Goal: Information Seeking & Learning: Find specific page/section

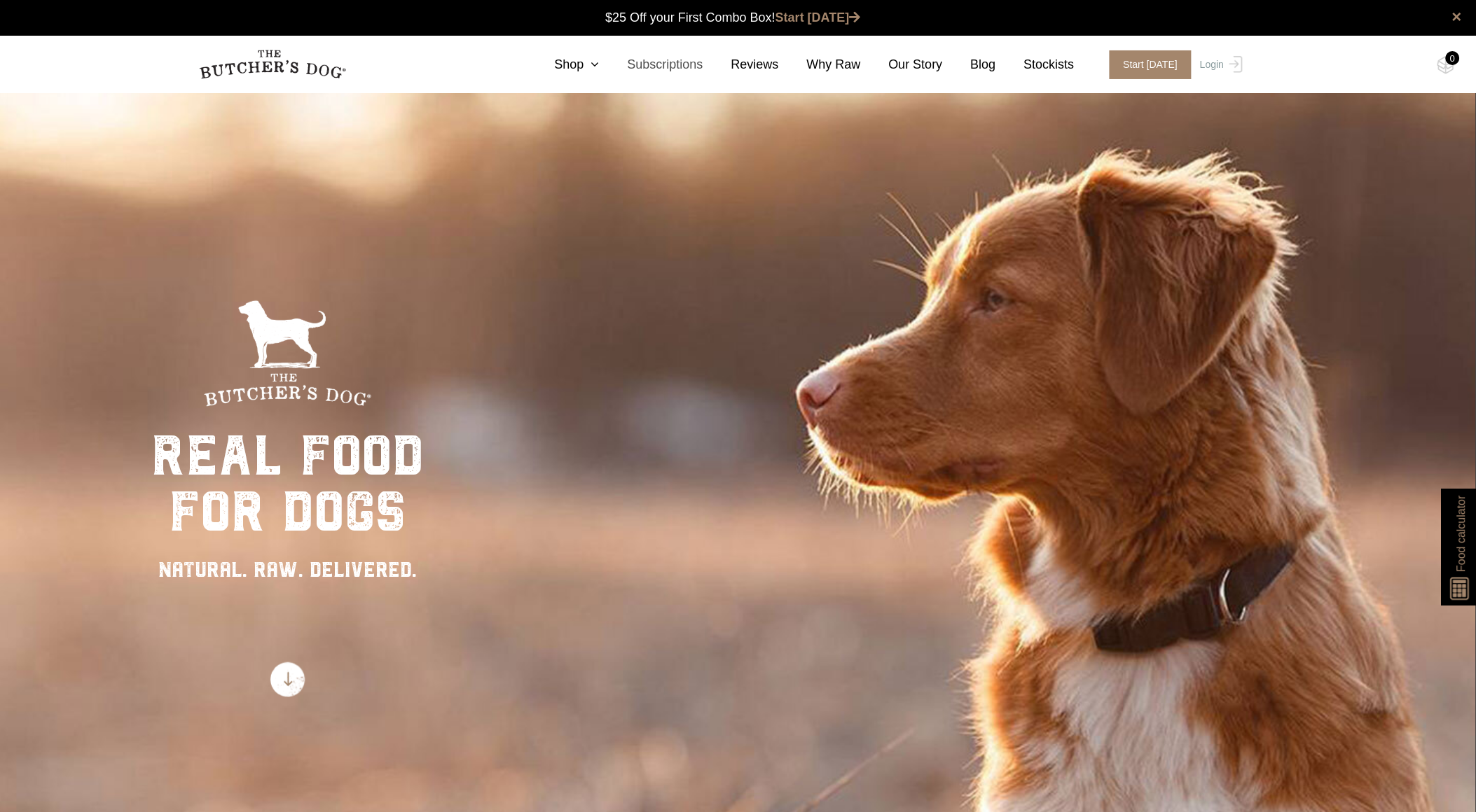
click at [657, 60] on link "Subscriptions" at bounding box center [650, 64] width 104 height 19
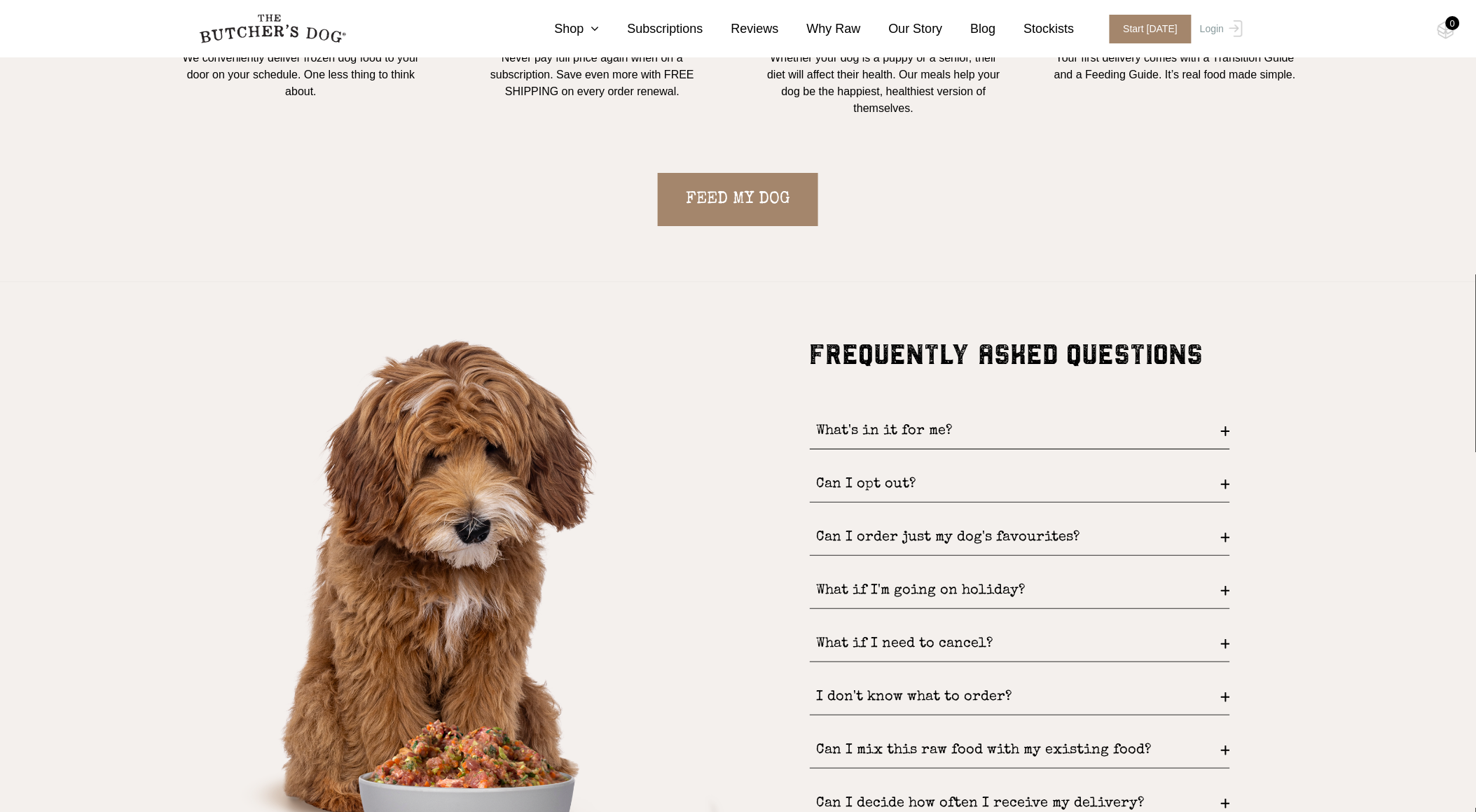
scroll to position [1789, 0]
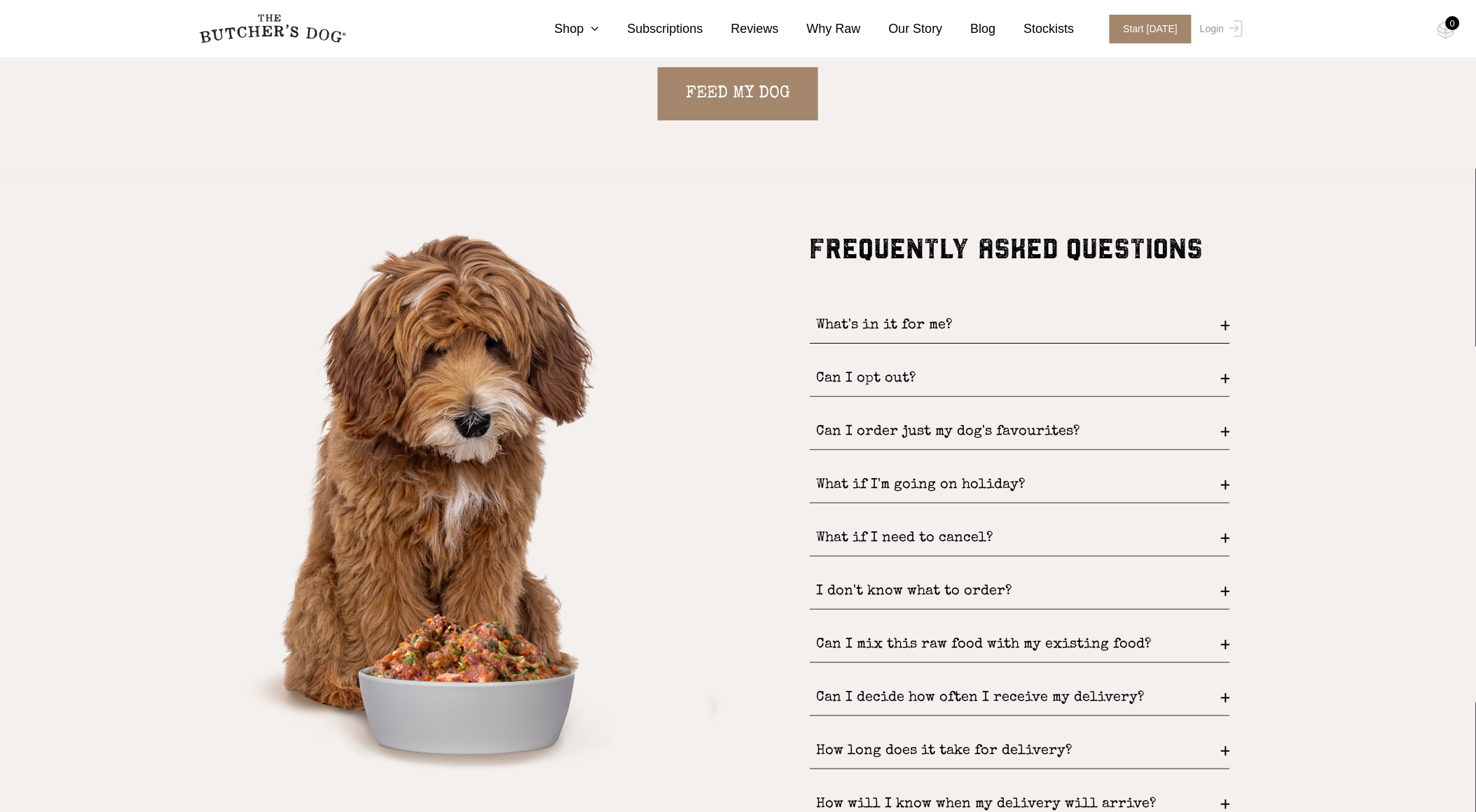
click at [1217, 320] on div "What's in it for me?" at bounding box center [1019, 326] width 420 height 36
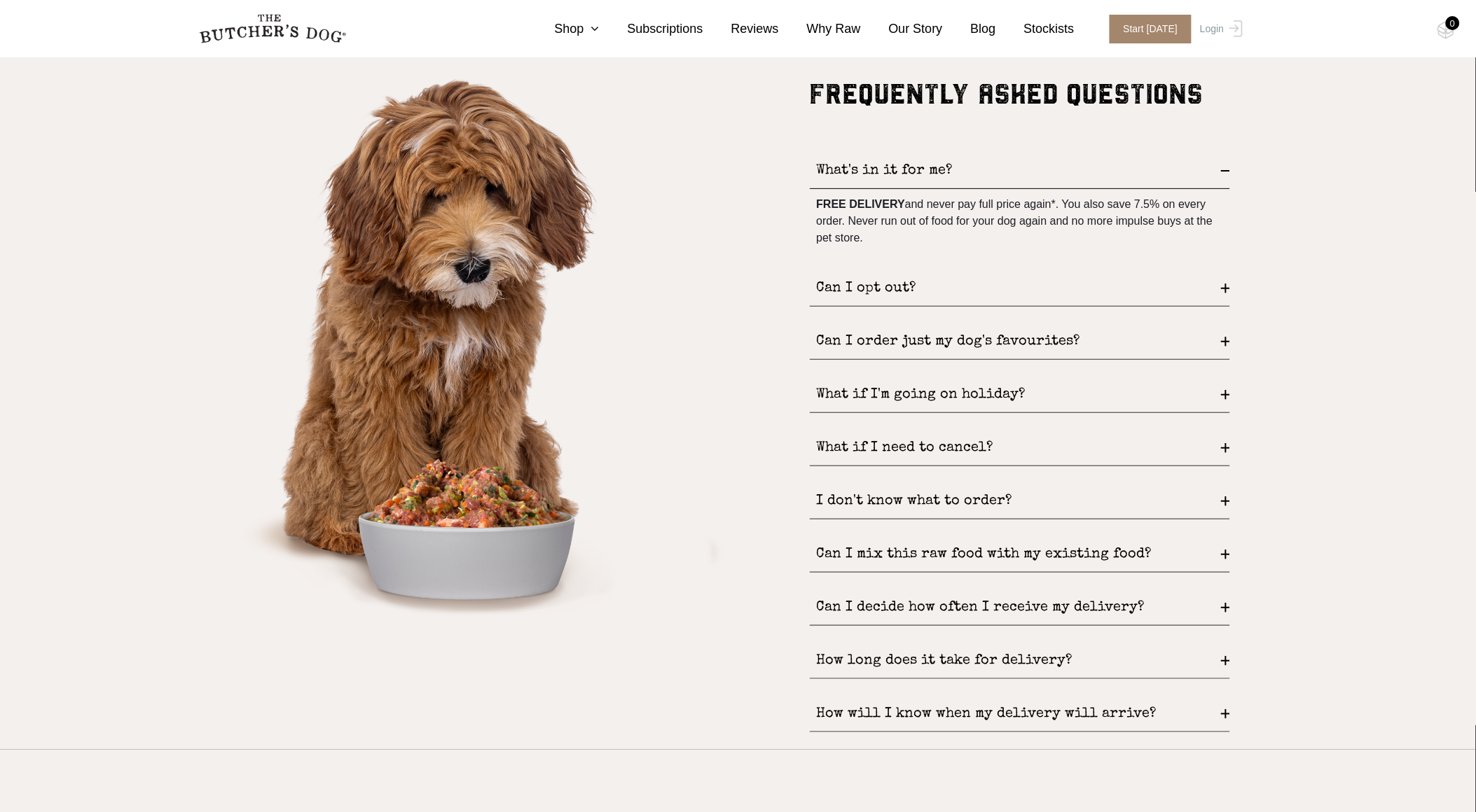
scroll to position [1945, 0]
click at [1226, 291] on div "Can I opt out?" at bounding box center [1019, 288] width 420 height 36
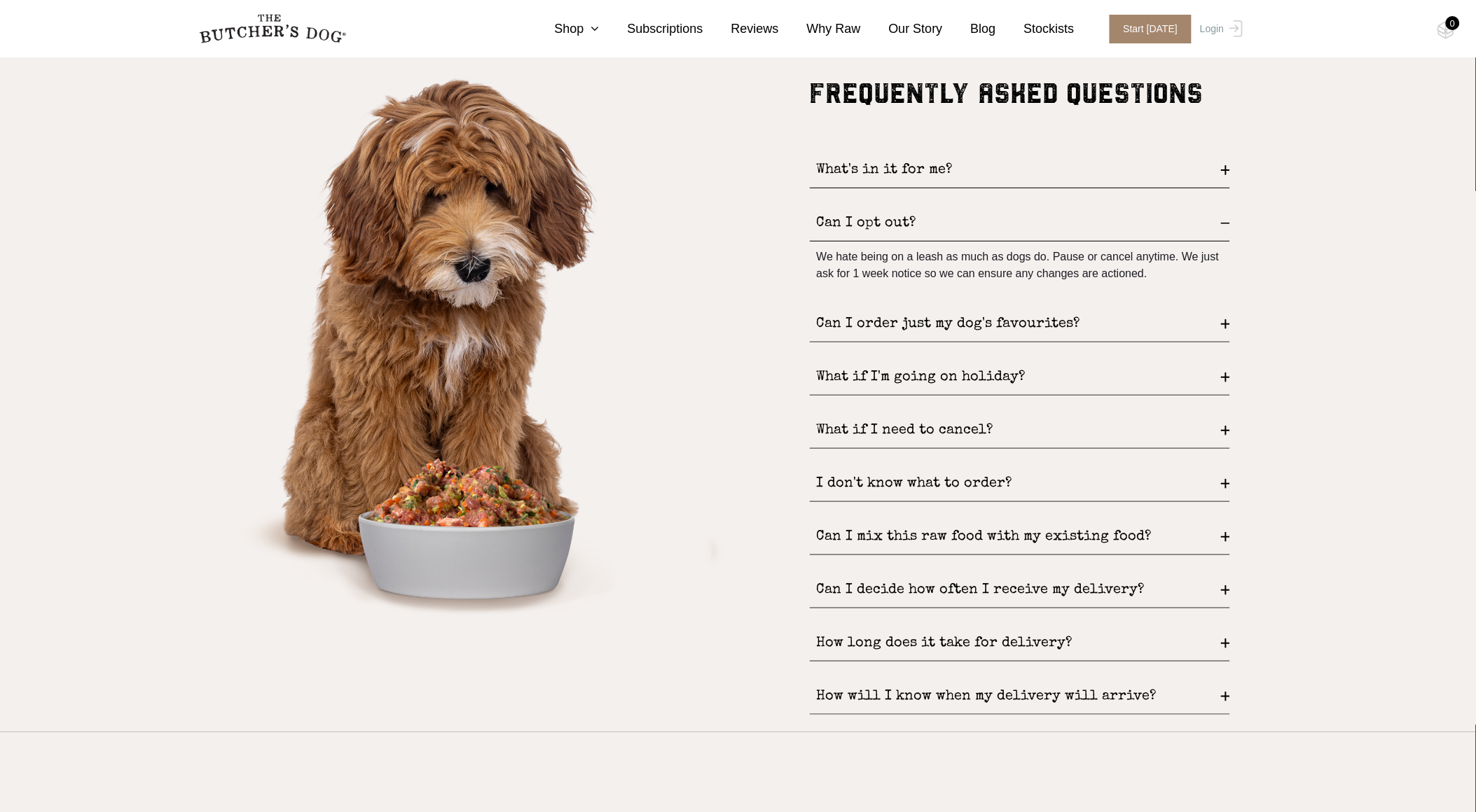
click at [1223, 319] on div "Can I order just my dog's favourites?" at bounding box center [1019, 324] width 420 height 36
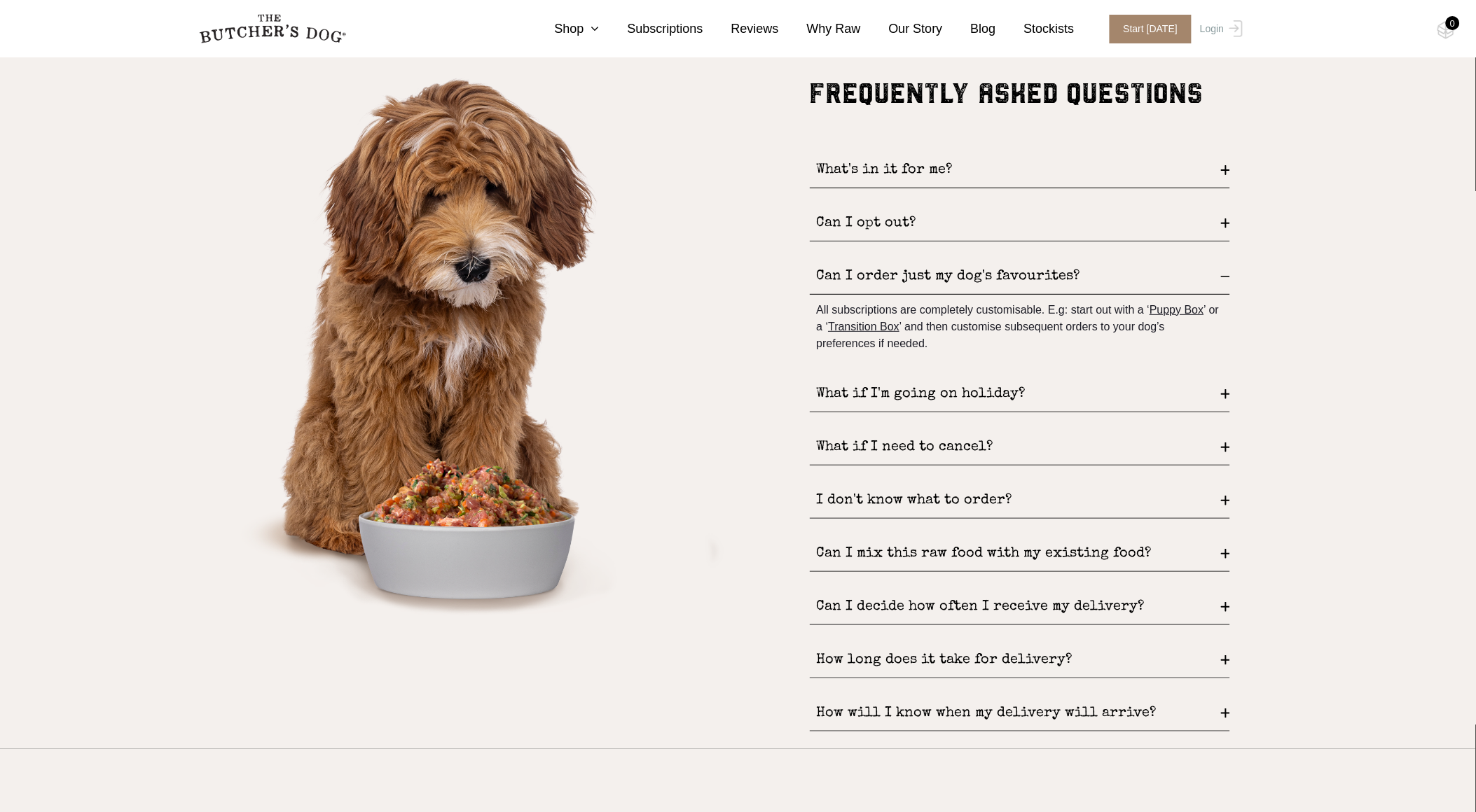
click at [1226, 398] on div "What if I'm going on holiday?" at bounding box center [1019, 394] width 420 height 36
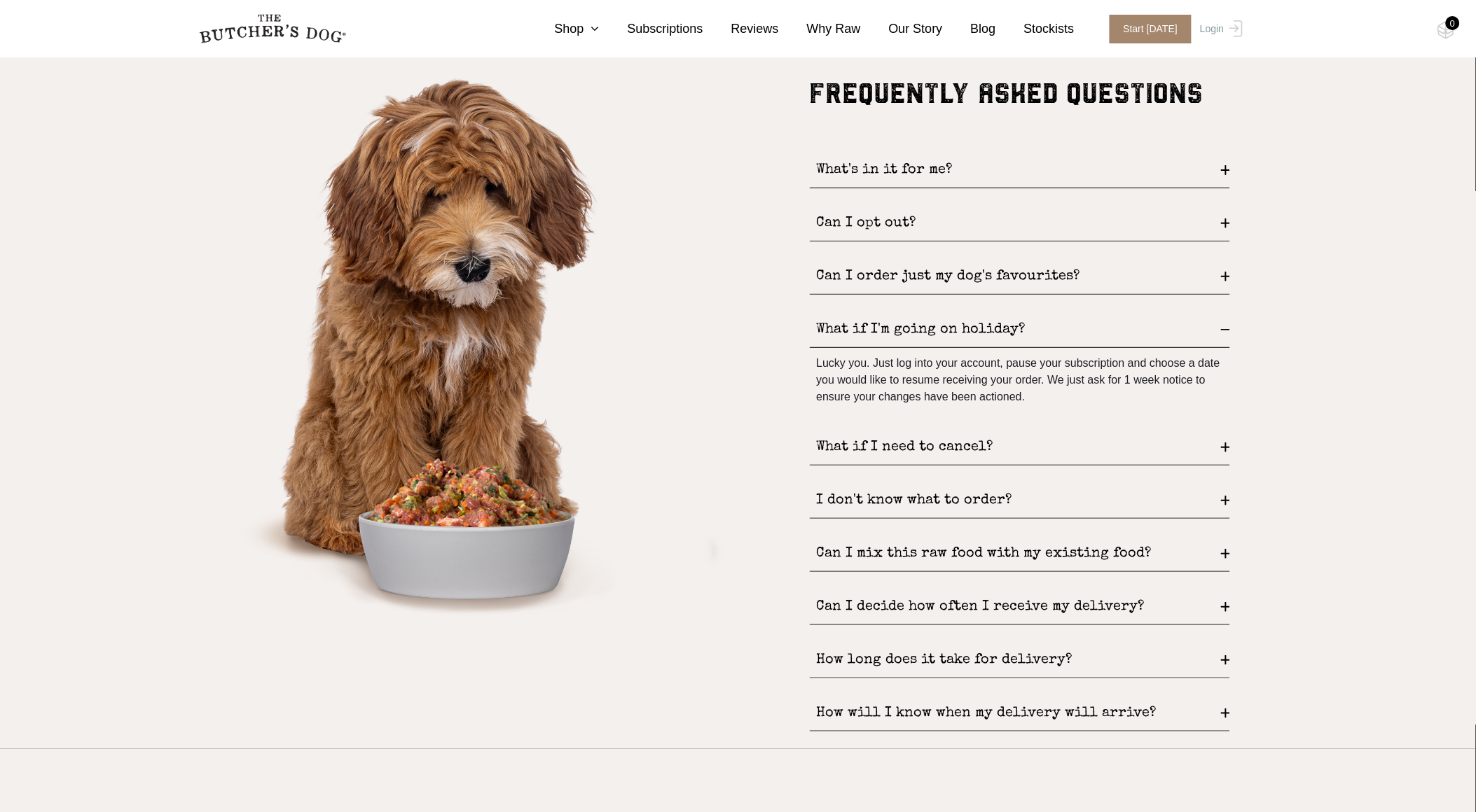
click at [1227, 444] on div "What if I need to cancel?" at bounding box center [1019, 448] width 420 height 36
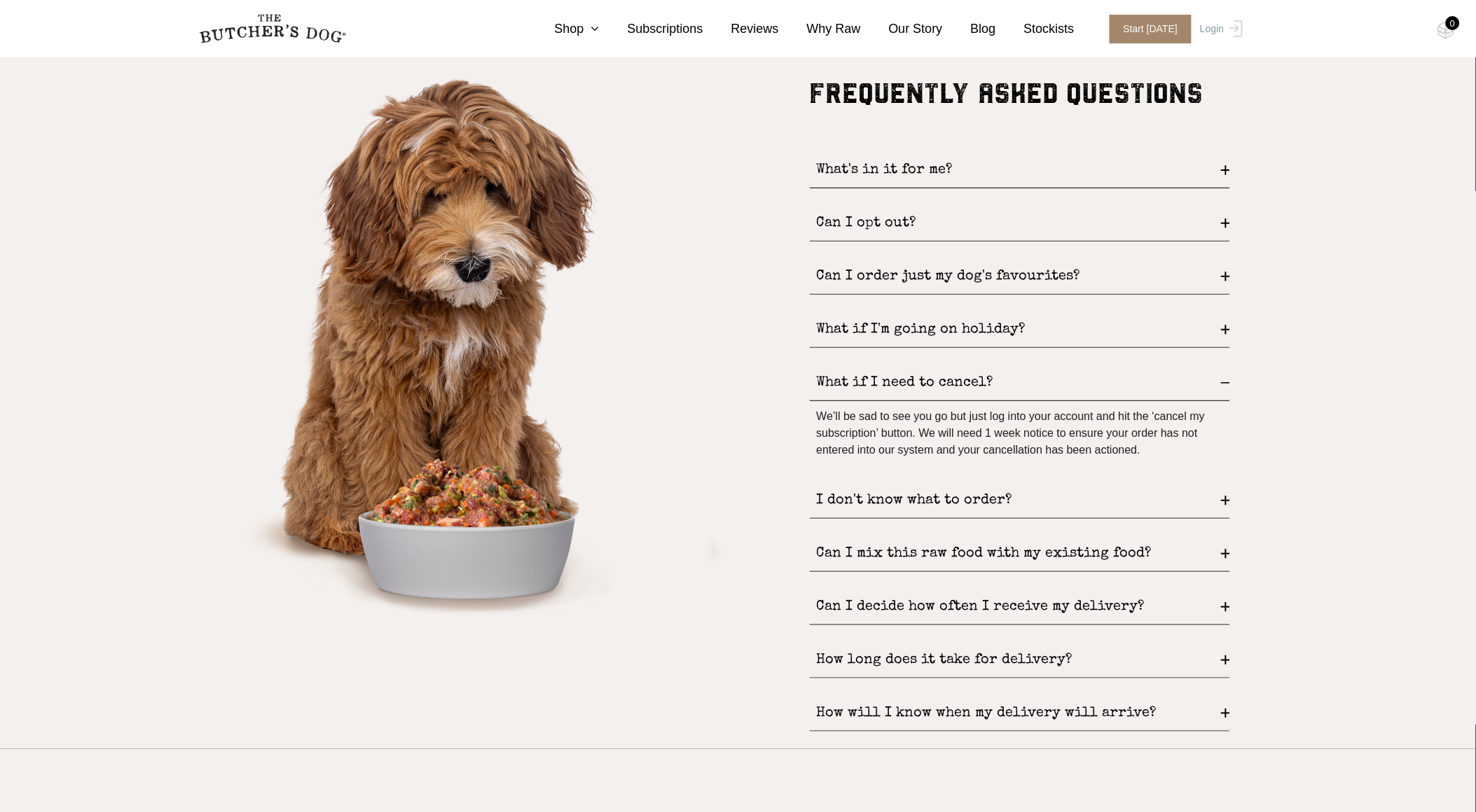
click at [1216, 505] on div "I don't know what to order?" at bounding box center [1019, 501] width 420 height 36
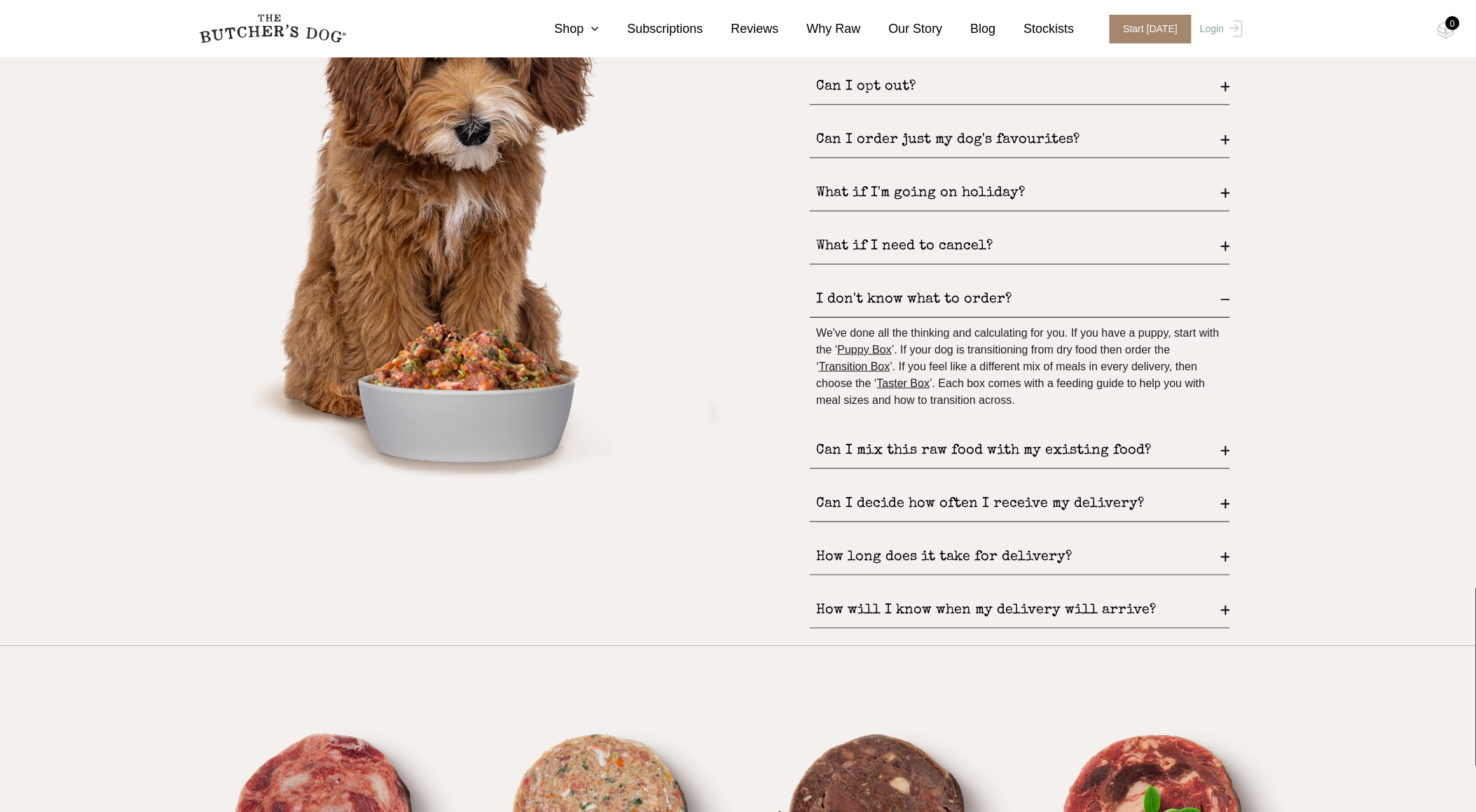
scroll to position [2101, 0]
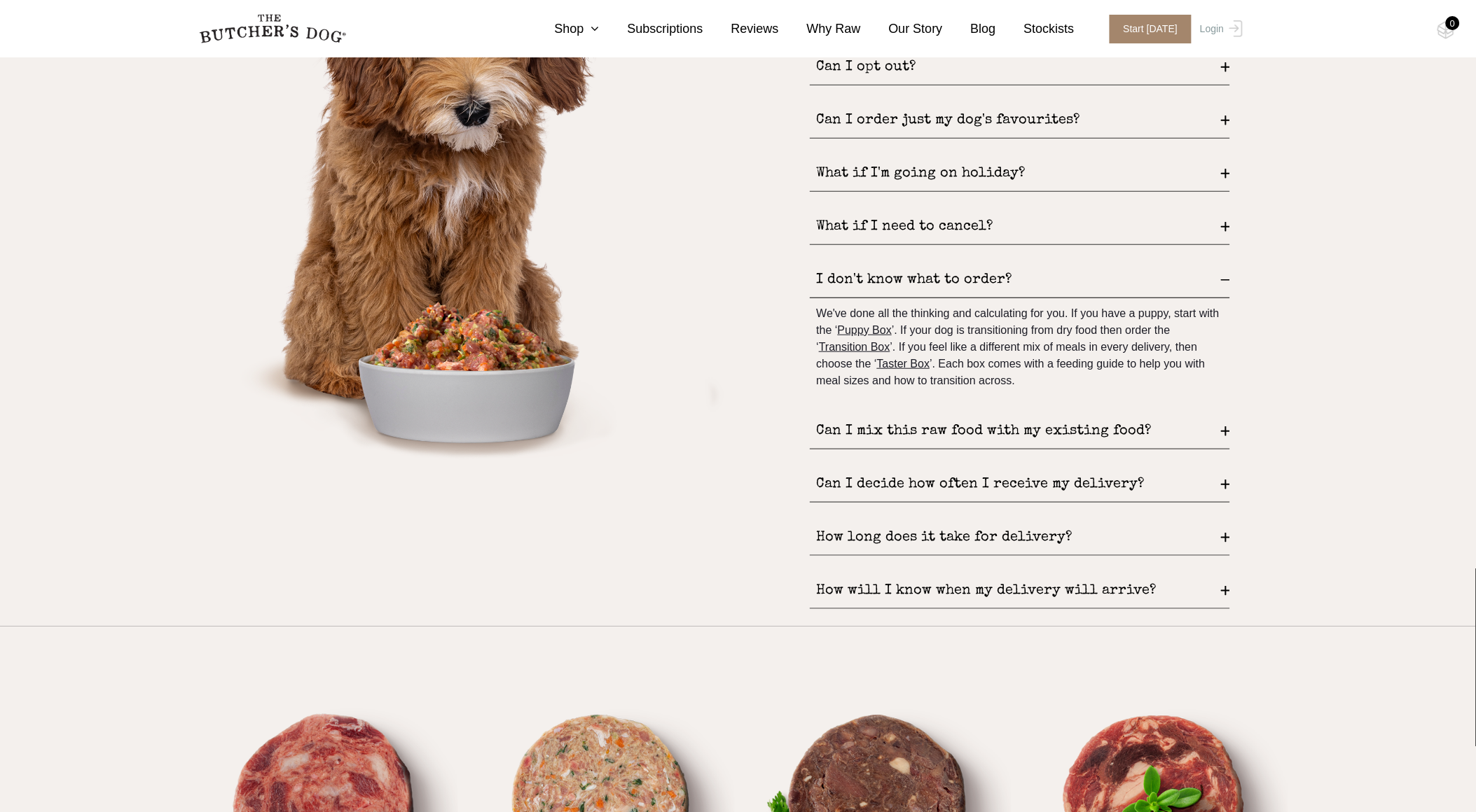
click at [1230, 423] on div "Can I mix this raw food with my existing food?" at bounding box center [1019, 432] width 420 height 36
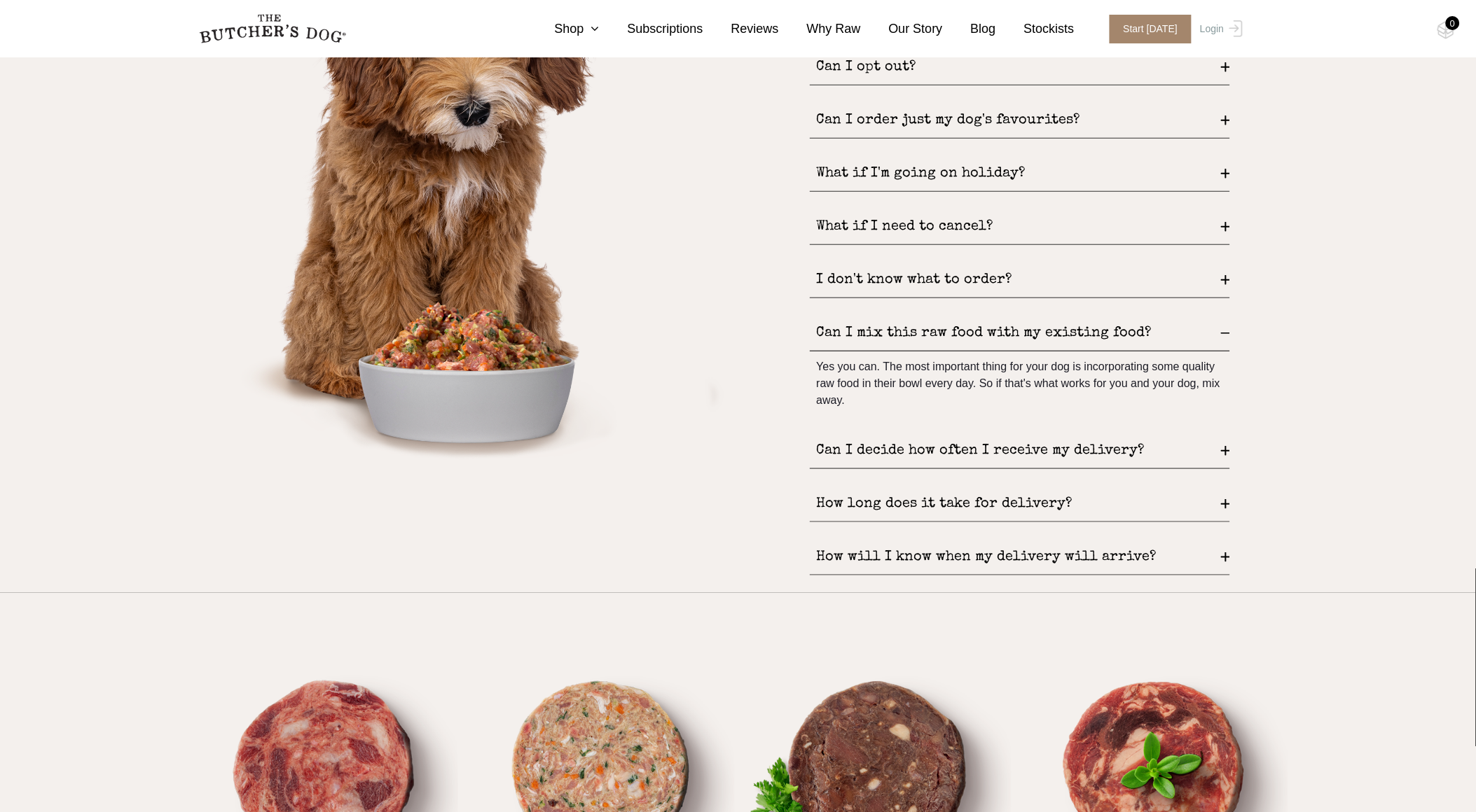
click at [1226, 498] on div "How long does it take for delivery?" at bounding box center [1019, 505] width 420 height 36
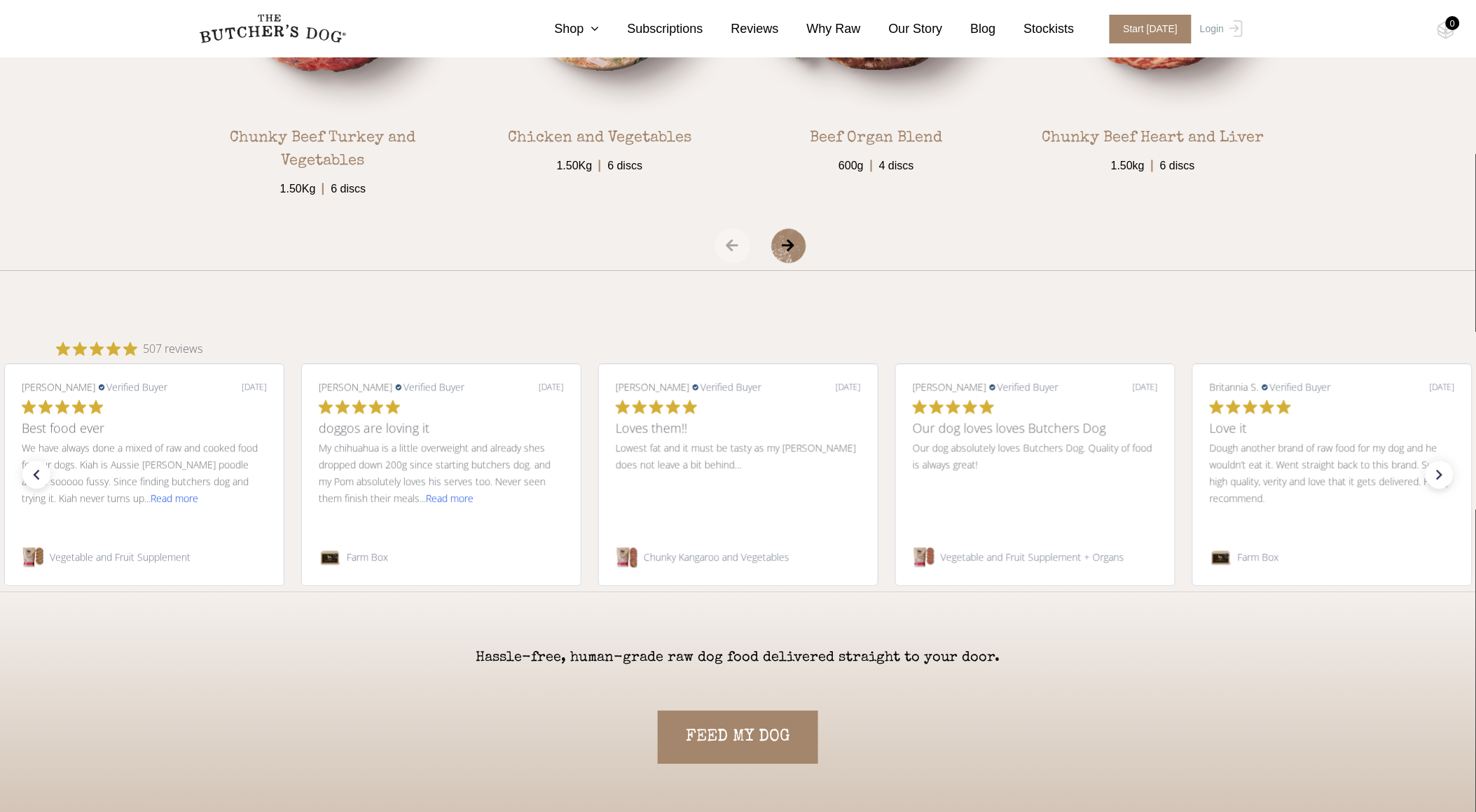
scroll to position [2879, 0]
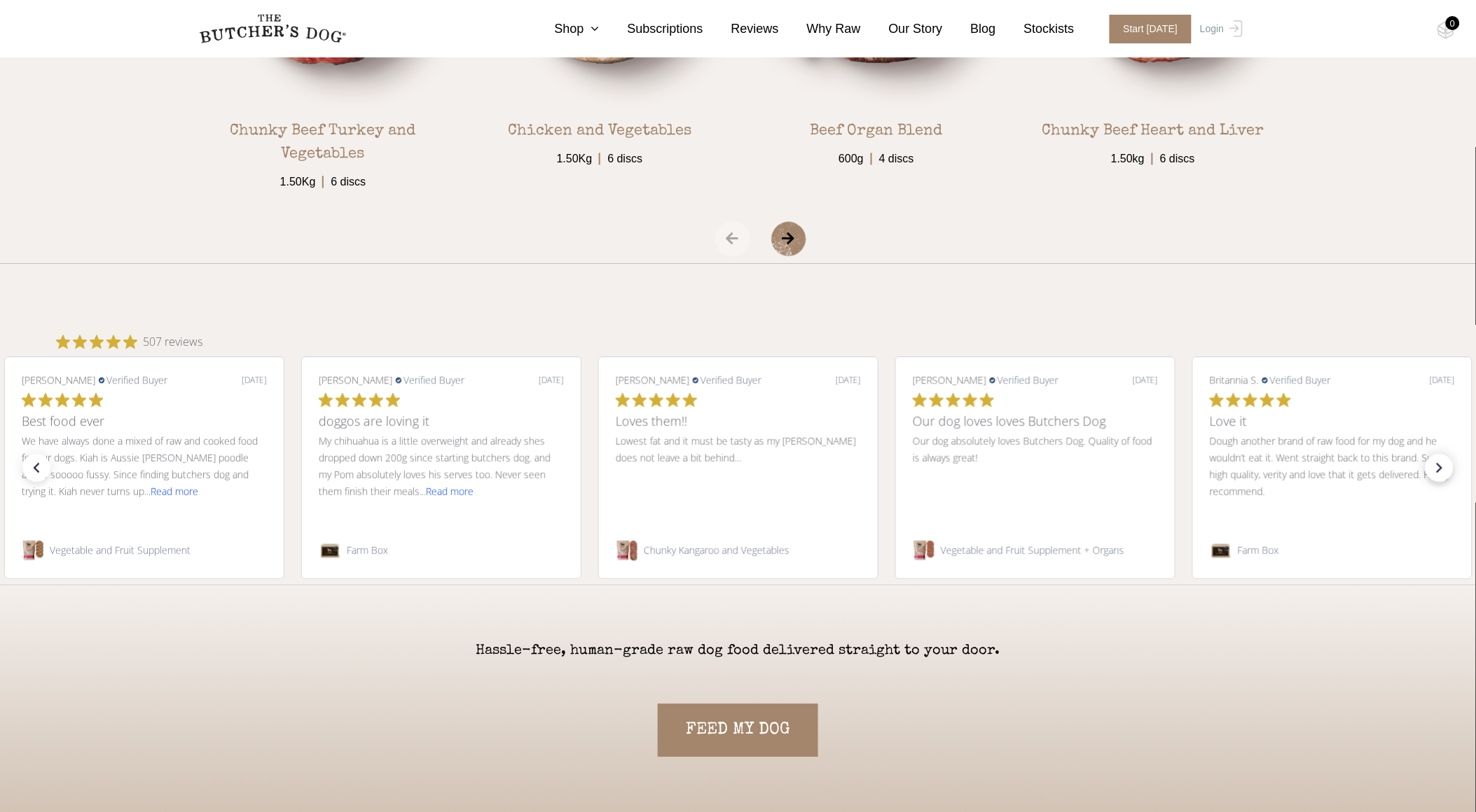
click at [1438, 472] on icon "right arrow" at bounding box center [1440, 468] width 20 height 20
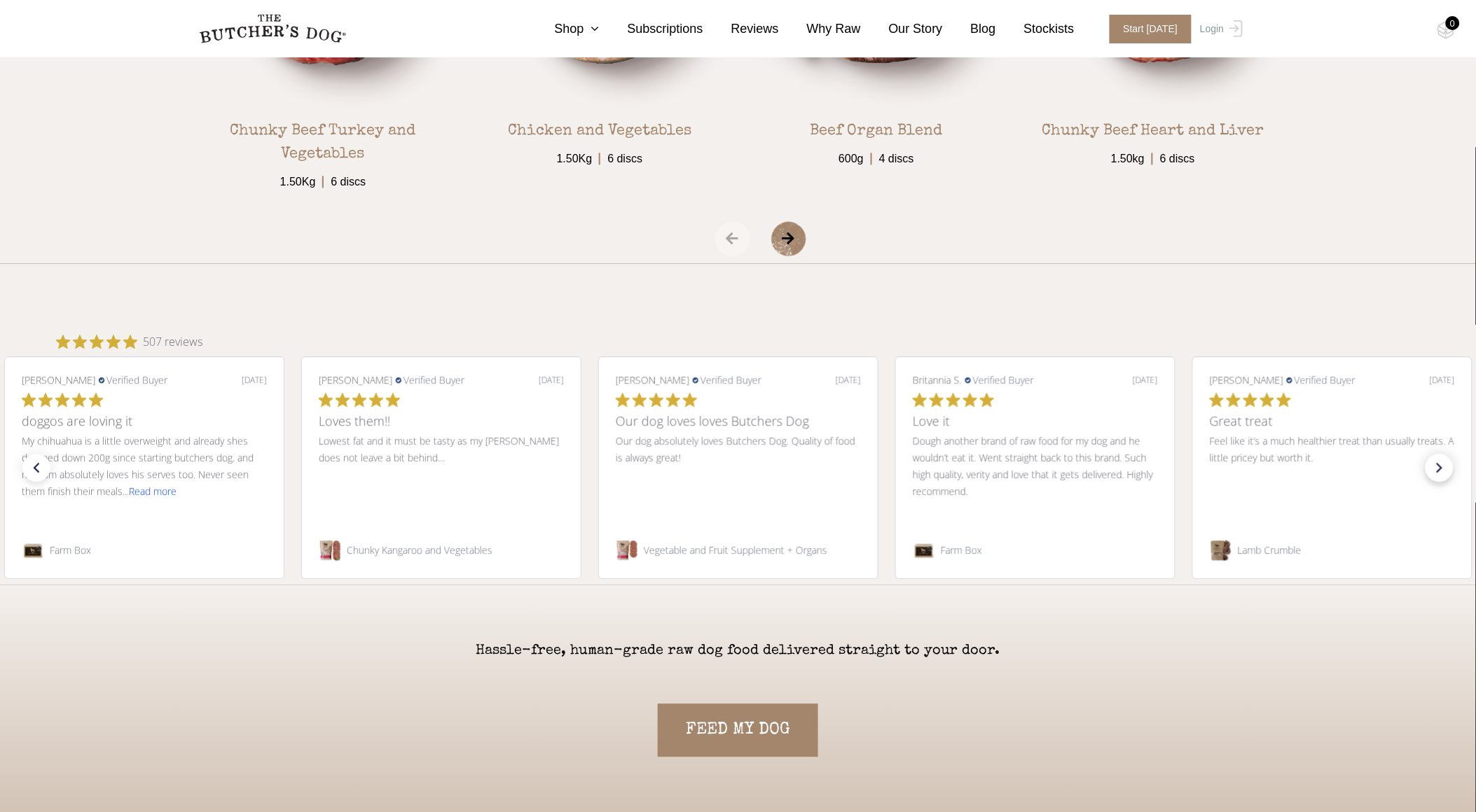
click at [1438, 472] on icon "right arrow" at bounding box center [1440, 468] width 20 height 20
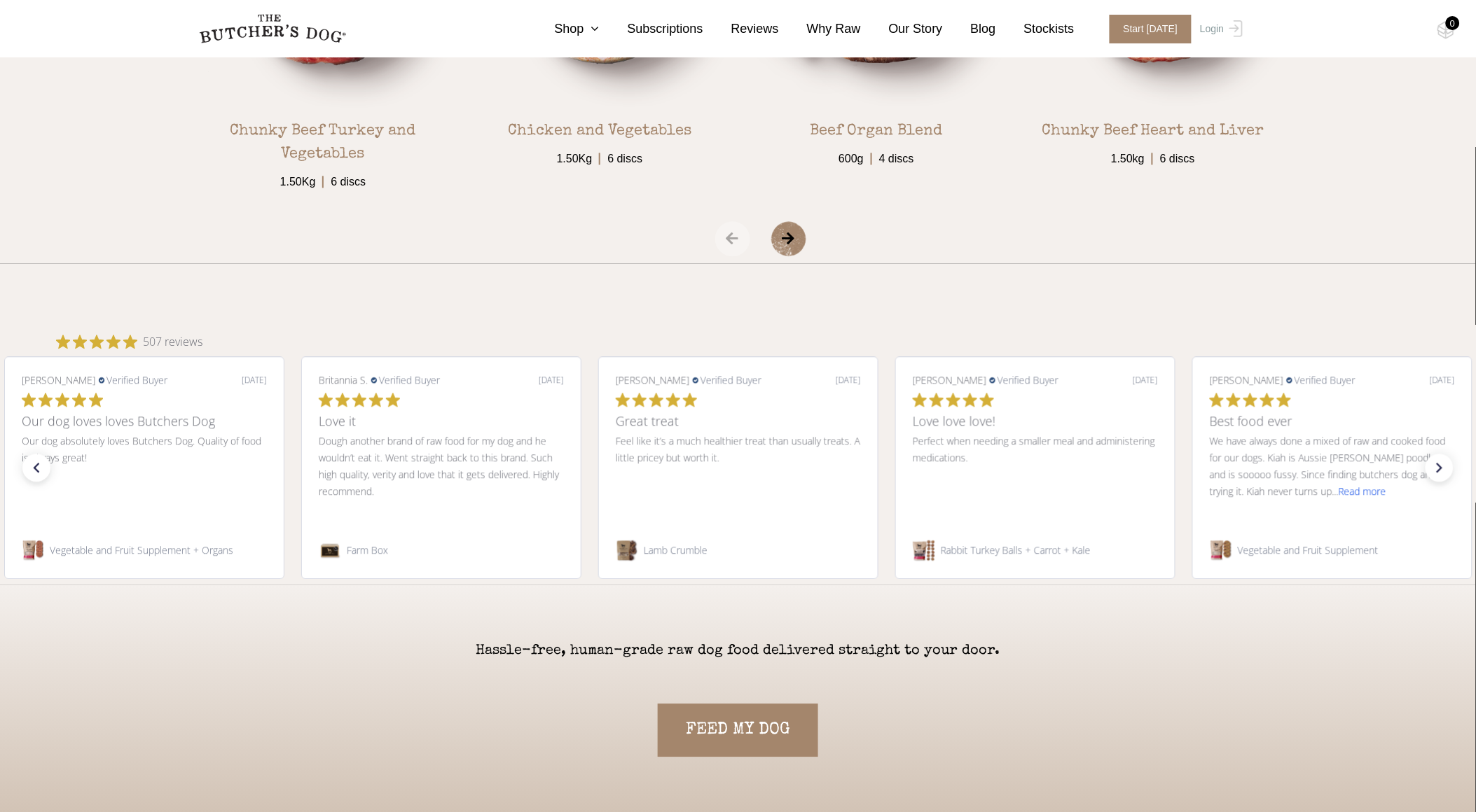
click at [1339, 496] on span "Read more" at bounding box center [1363, 491] width 48 height 13
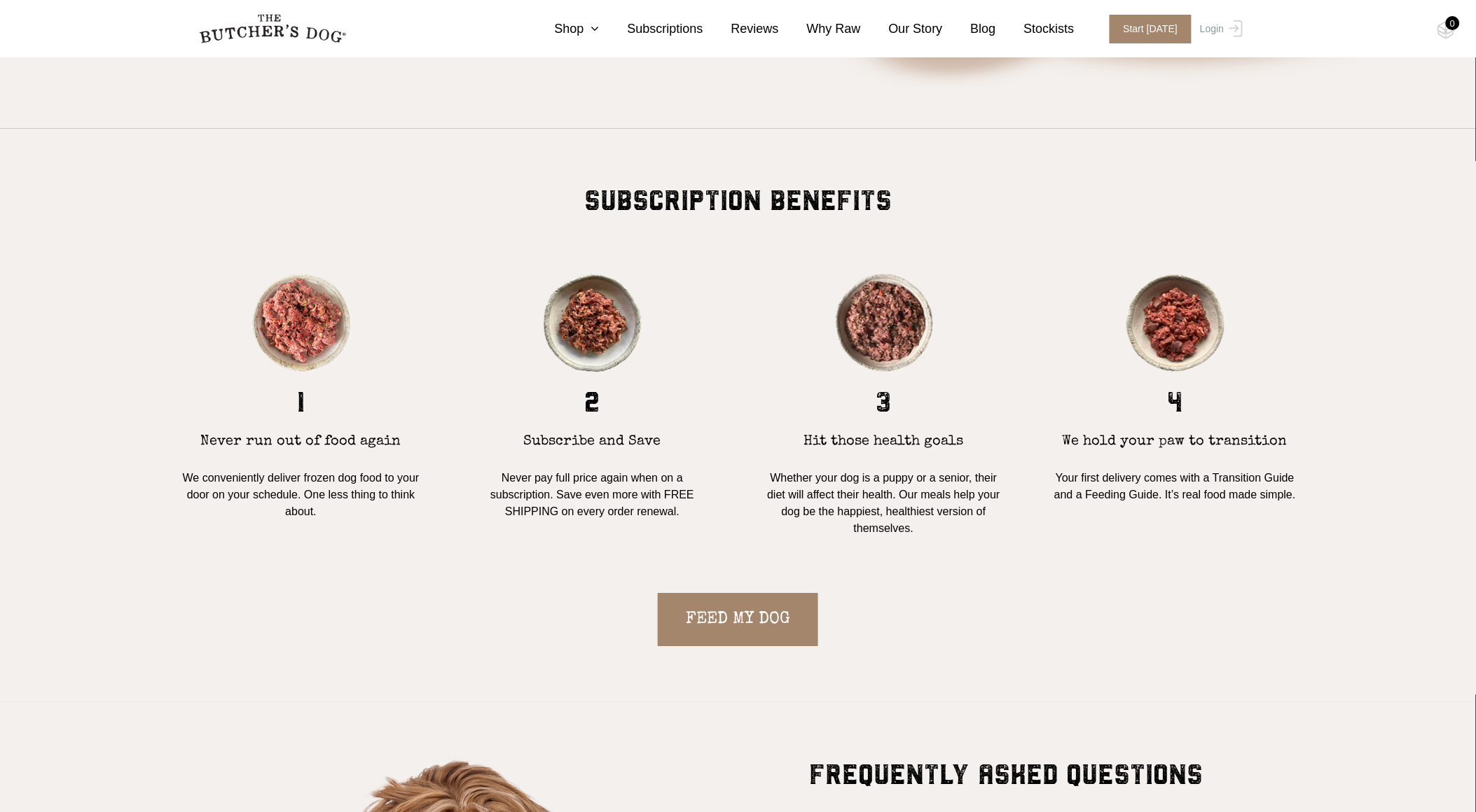
scroll to position [1061, 0]
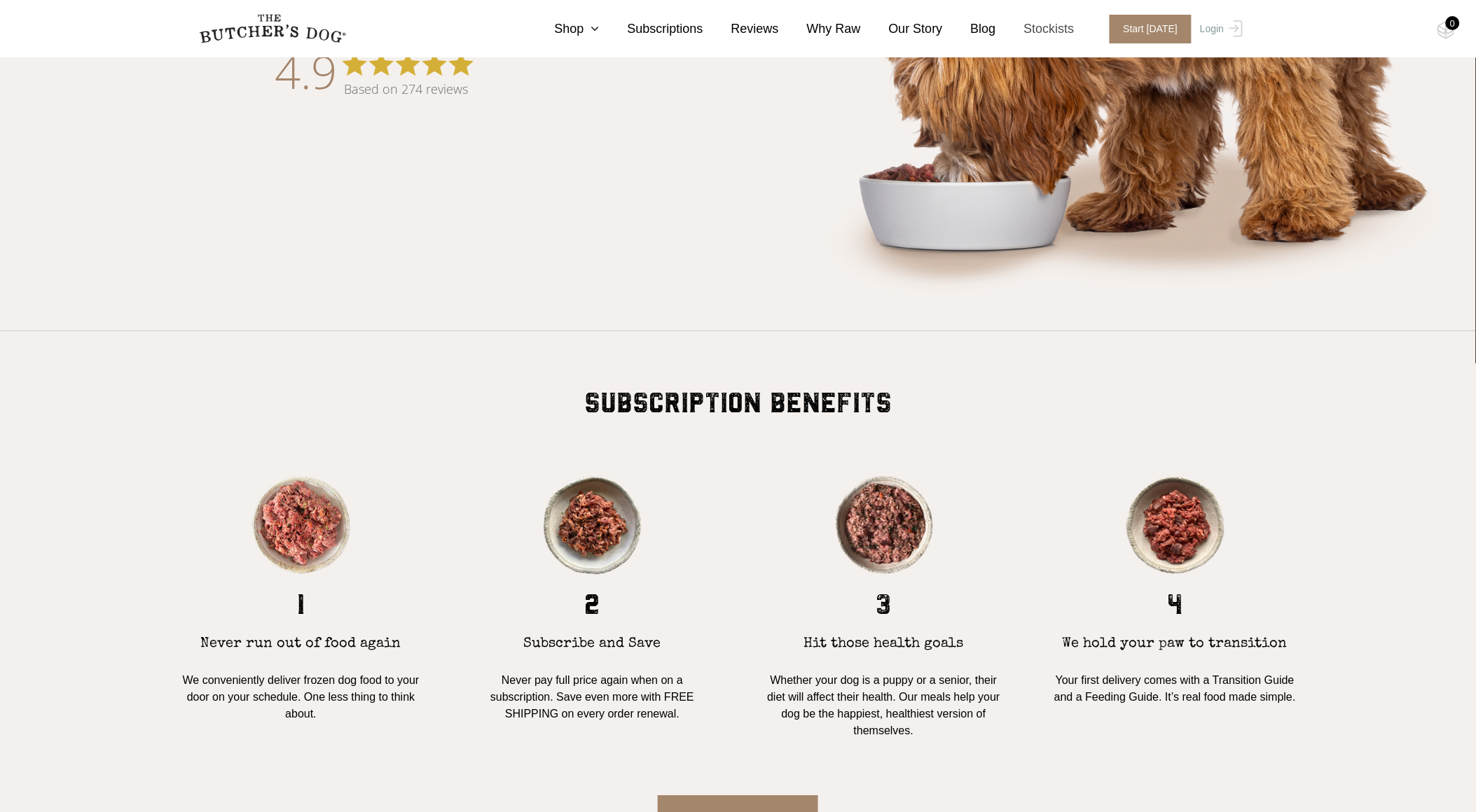
click at [1052, 27] on link "Stockists" at bounding box center [1035, 28] width 78 height 19
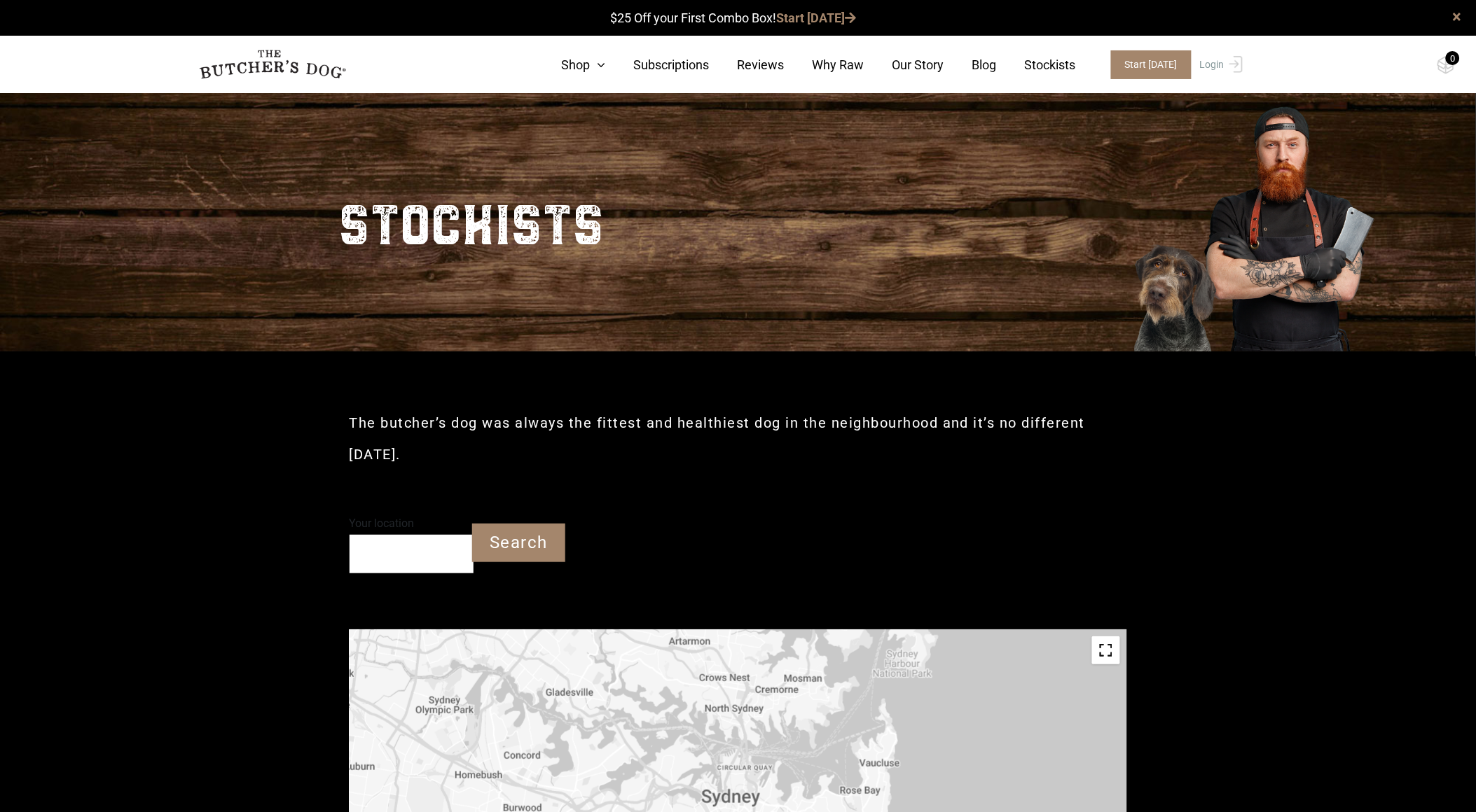
click at [380, 551] on input "Your location" at bounding box center [411, 553] width 124 height 38
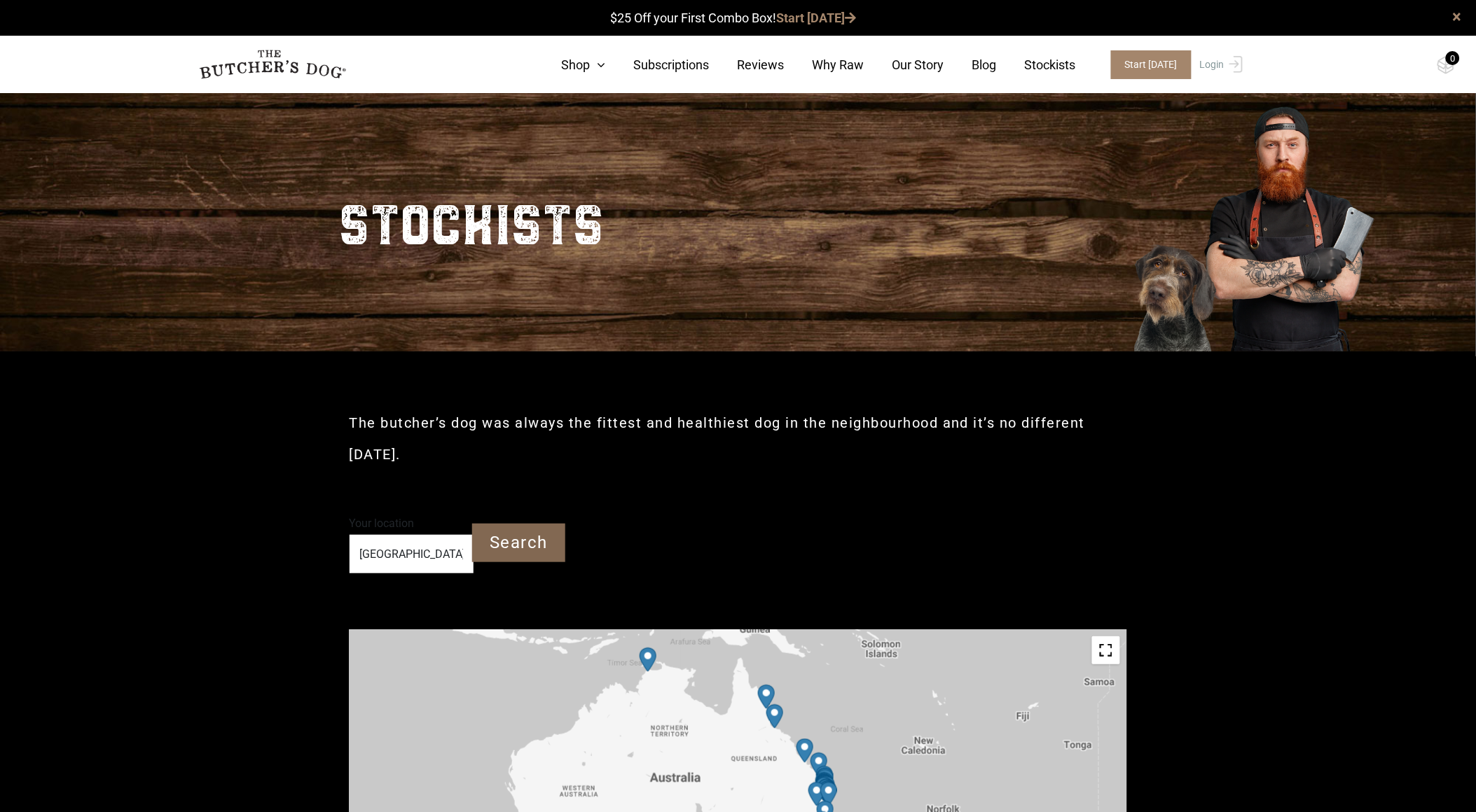
click at [474, 539] on input "Search" at bounding box center [518, 543] width 93 height 38
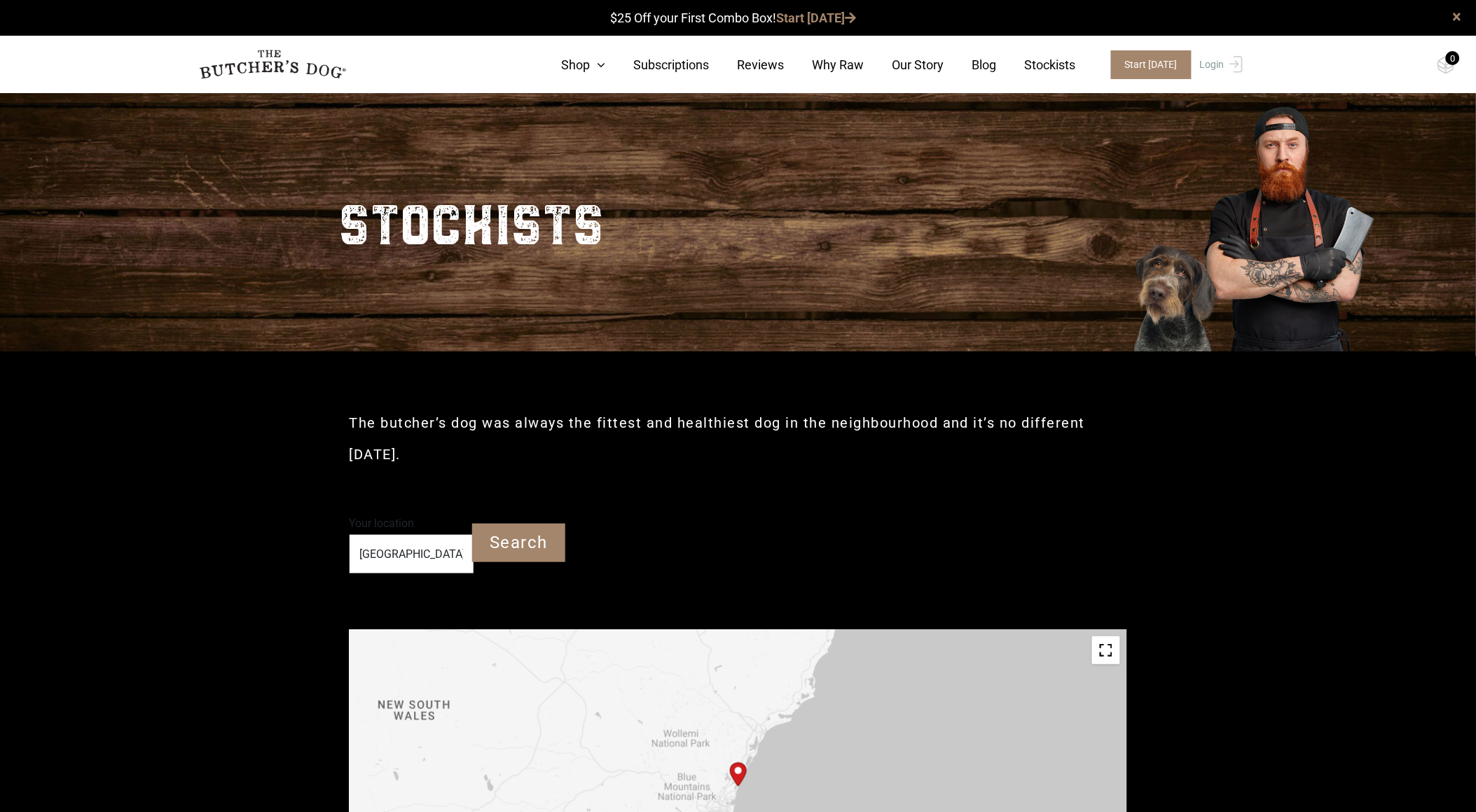
type input "2107"
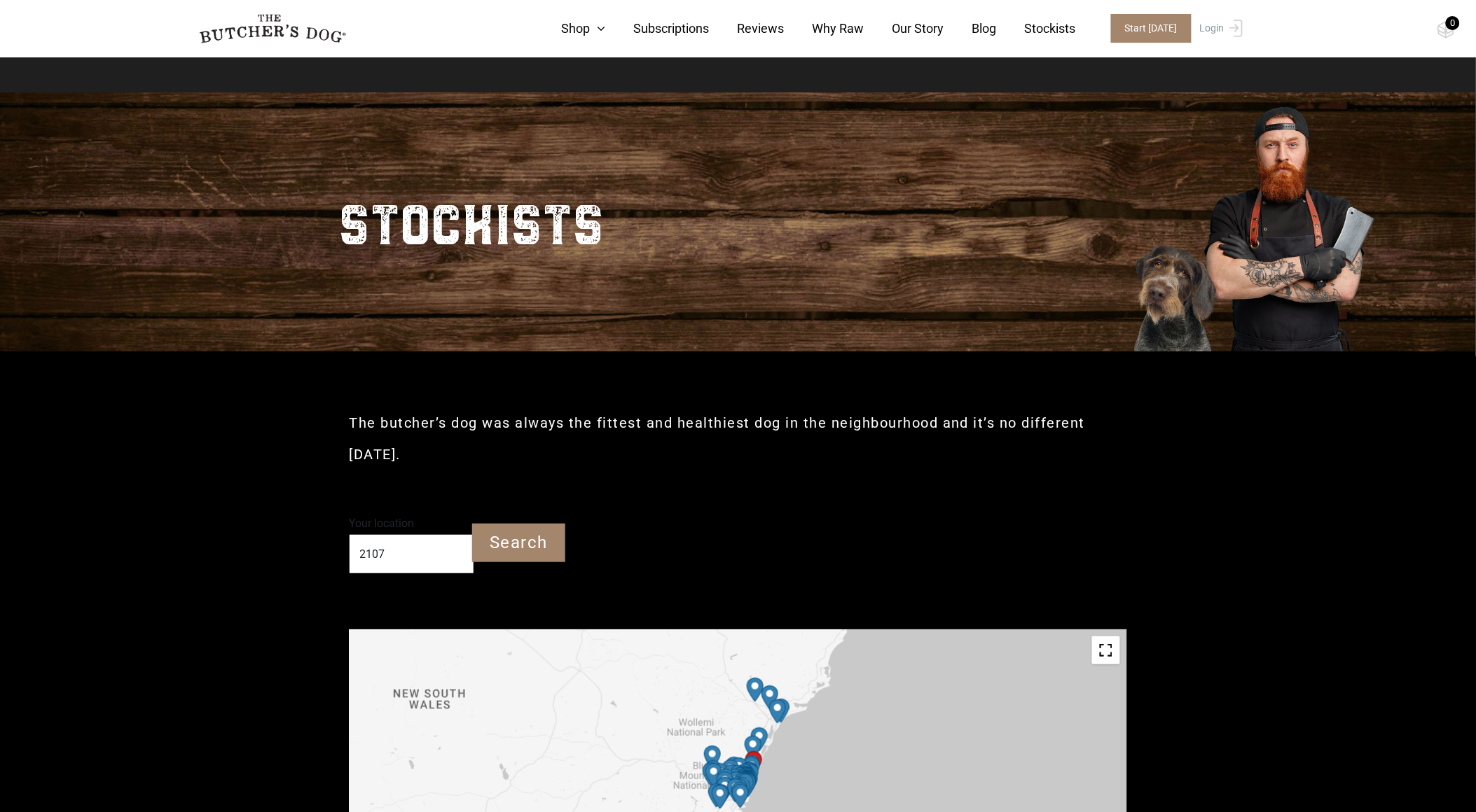
scroll to position [234, 0]
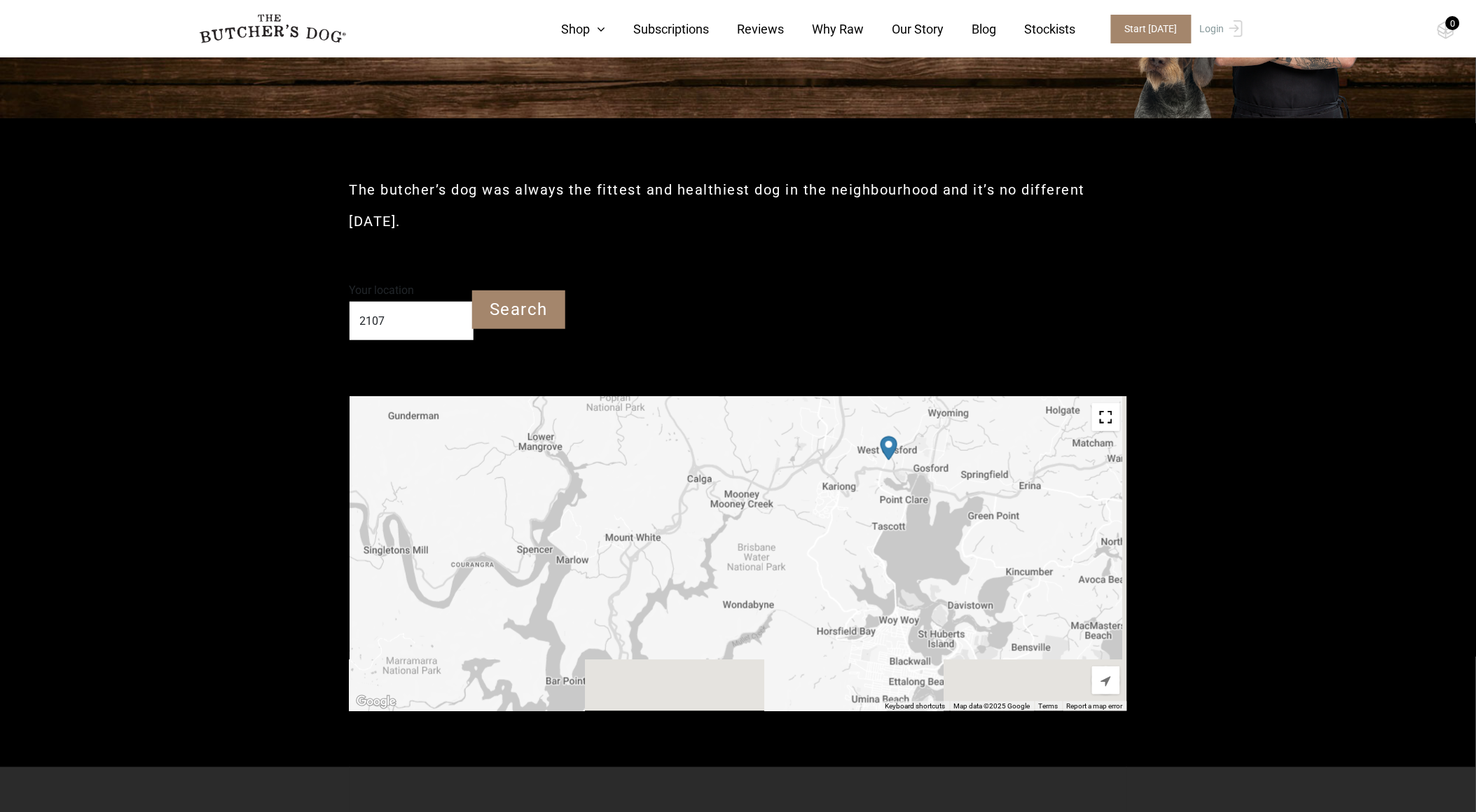
drag, startPoint x: 914, startPoint y: 549, endPoint x: 572, endPoint y: 432, distance: 361.5
click at [572, 432] on div at bounding box center [738, 553] width 778 height 315
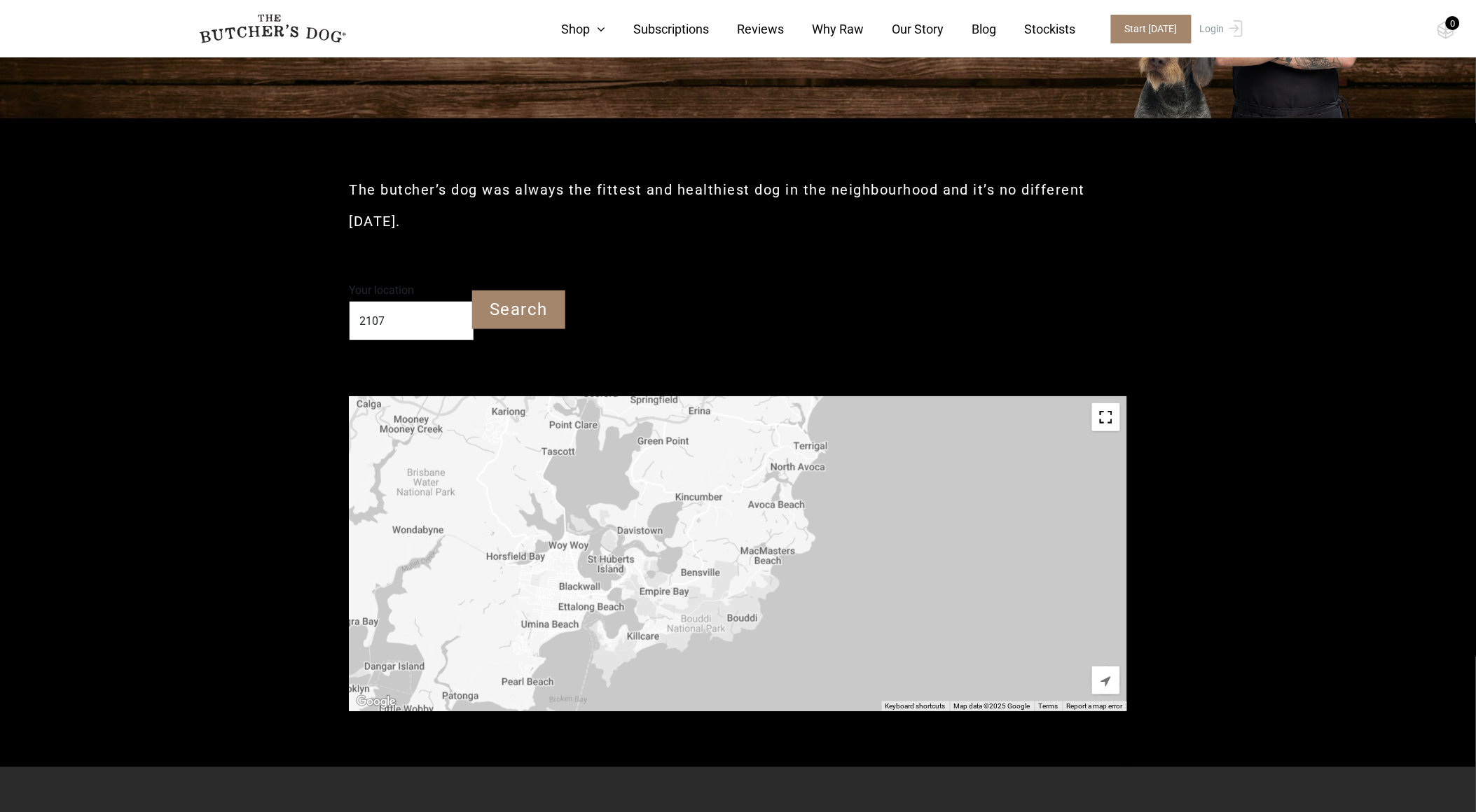
drag, startPoint x: 925, startPoint y: 518, endPoint x: 592, endPoint y: 443, distance: 341.3
click at [592, 443] on div at bounding box center [738, 553] width 778 height 315
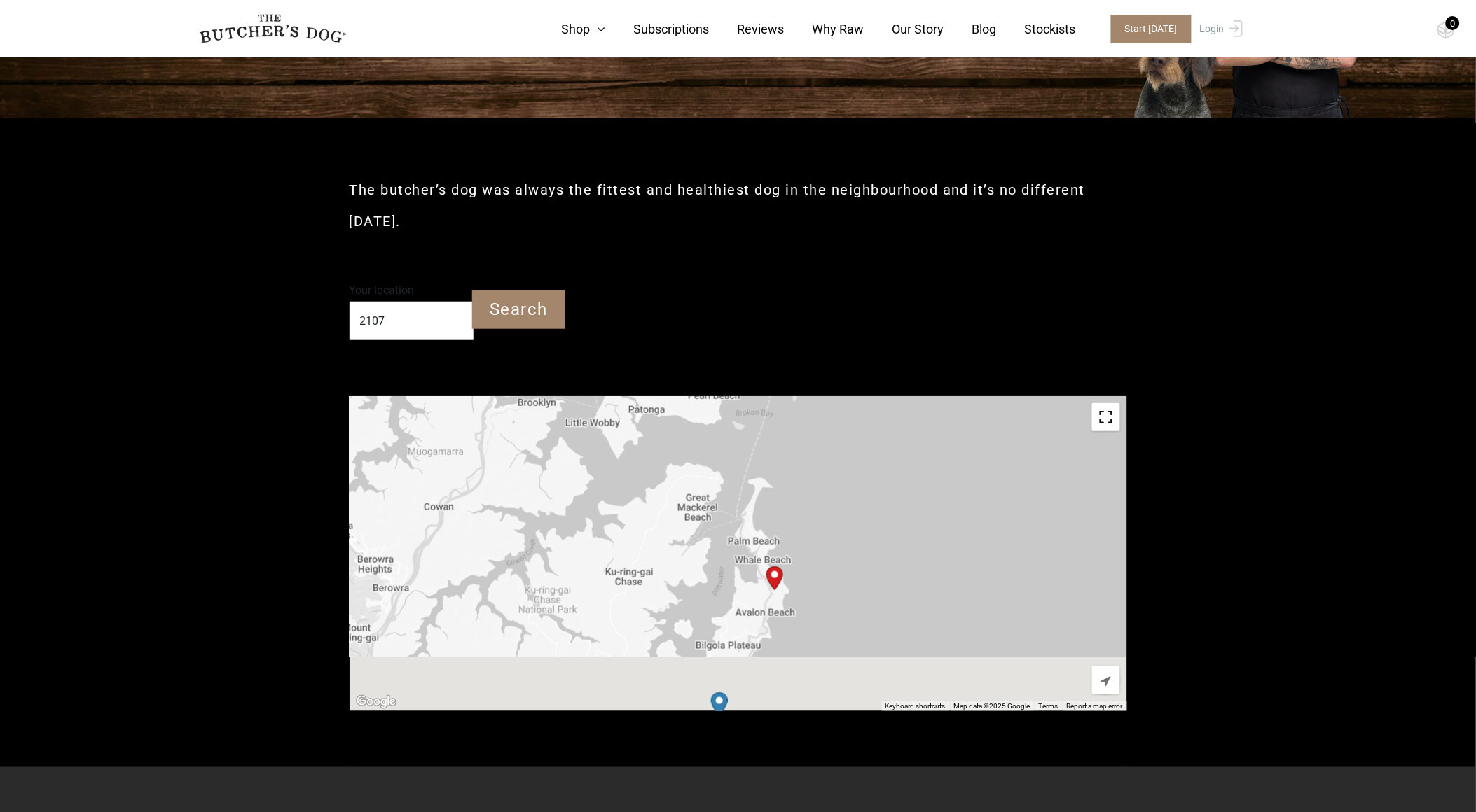
drag, startPoint x: 594, startPoint y: 571, endPoint x: 793, endPoint y: 272, distance: 359.2
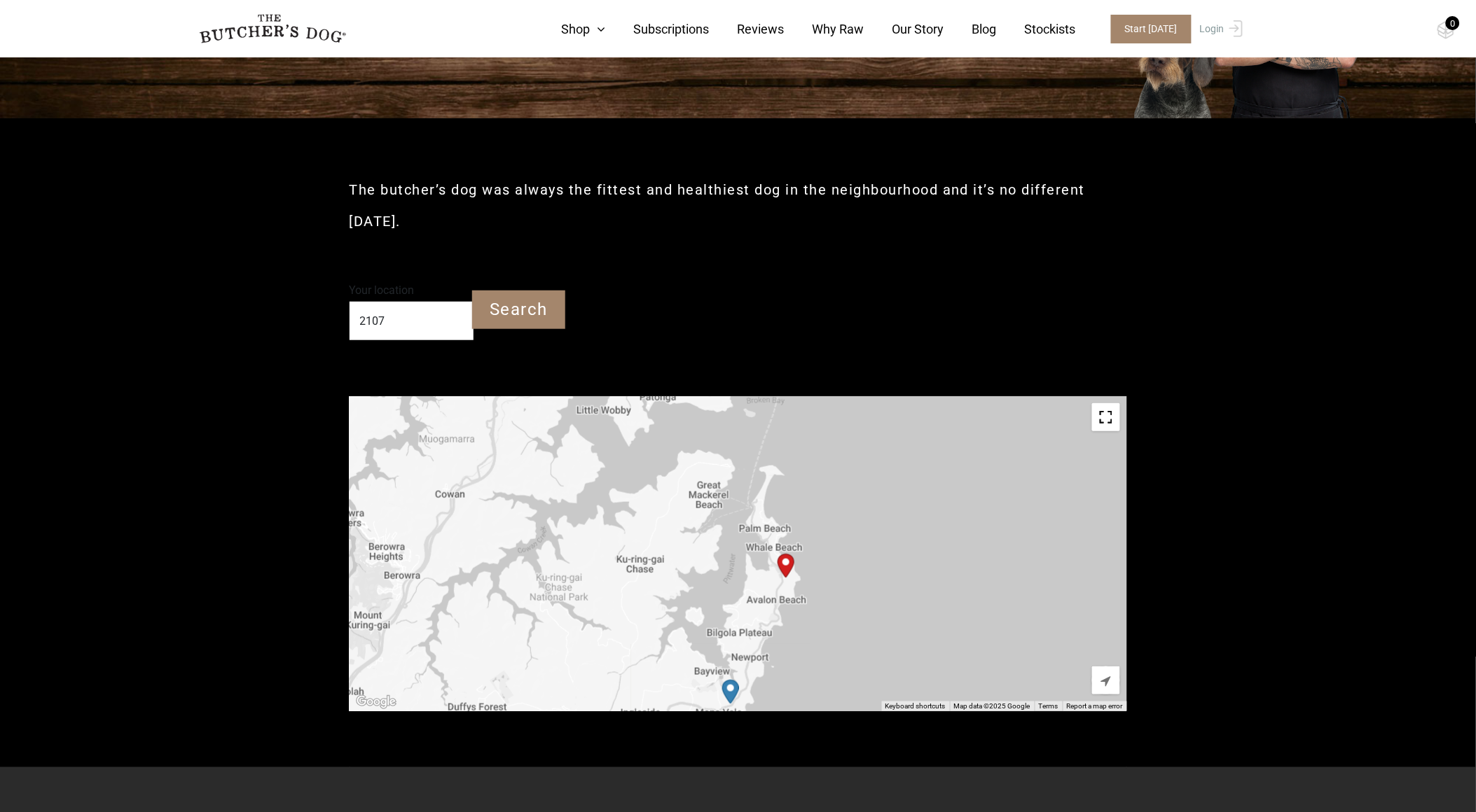
click at [786, 568] on img "Start location" at bounding box center [786, 567] width 17 height 25
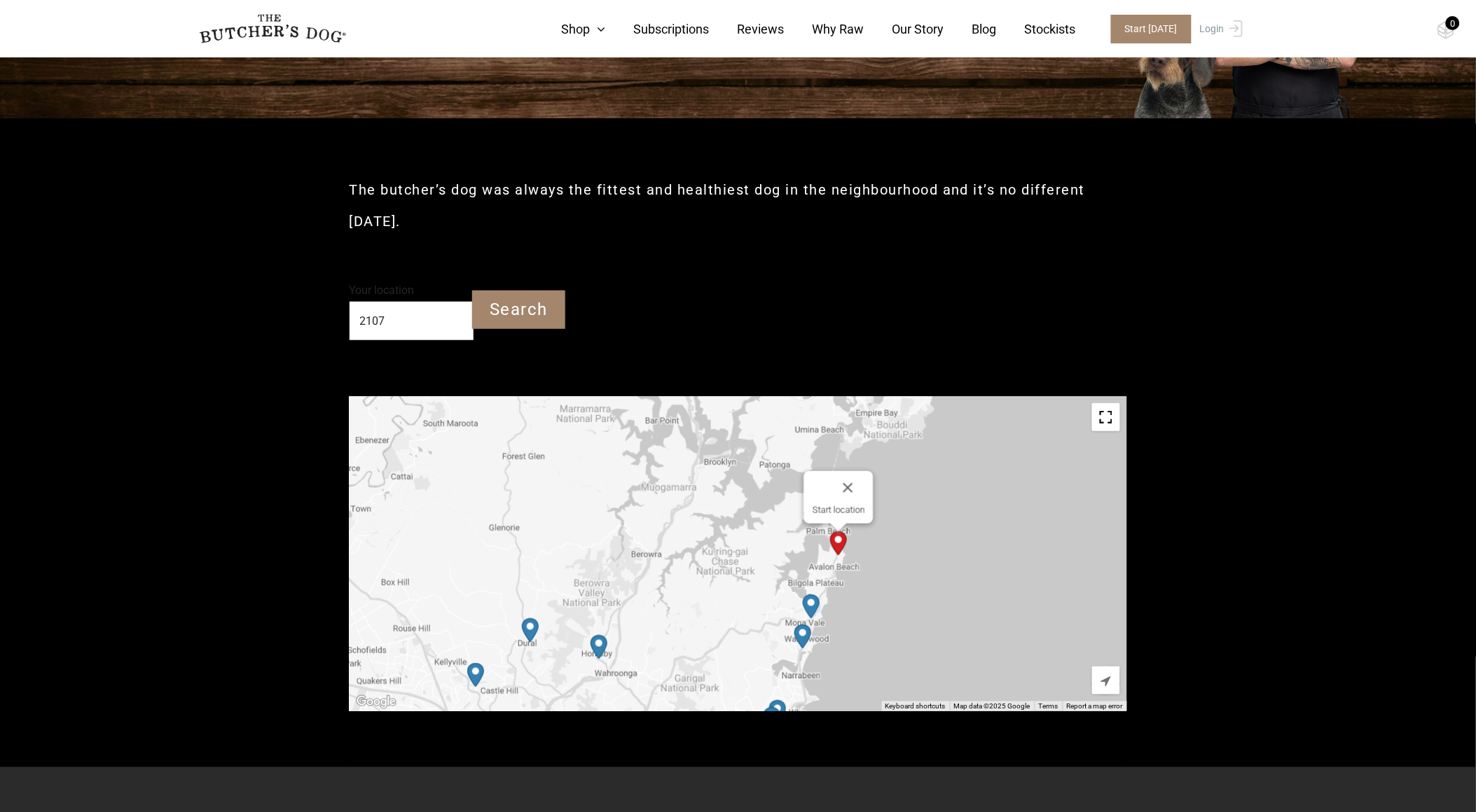
click at [809, 603] on img "PetO Mona Vale" at bounding box center [810, 607] width 17 height 25
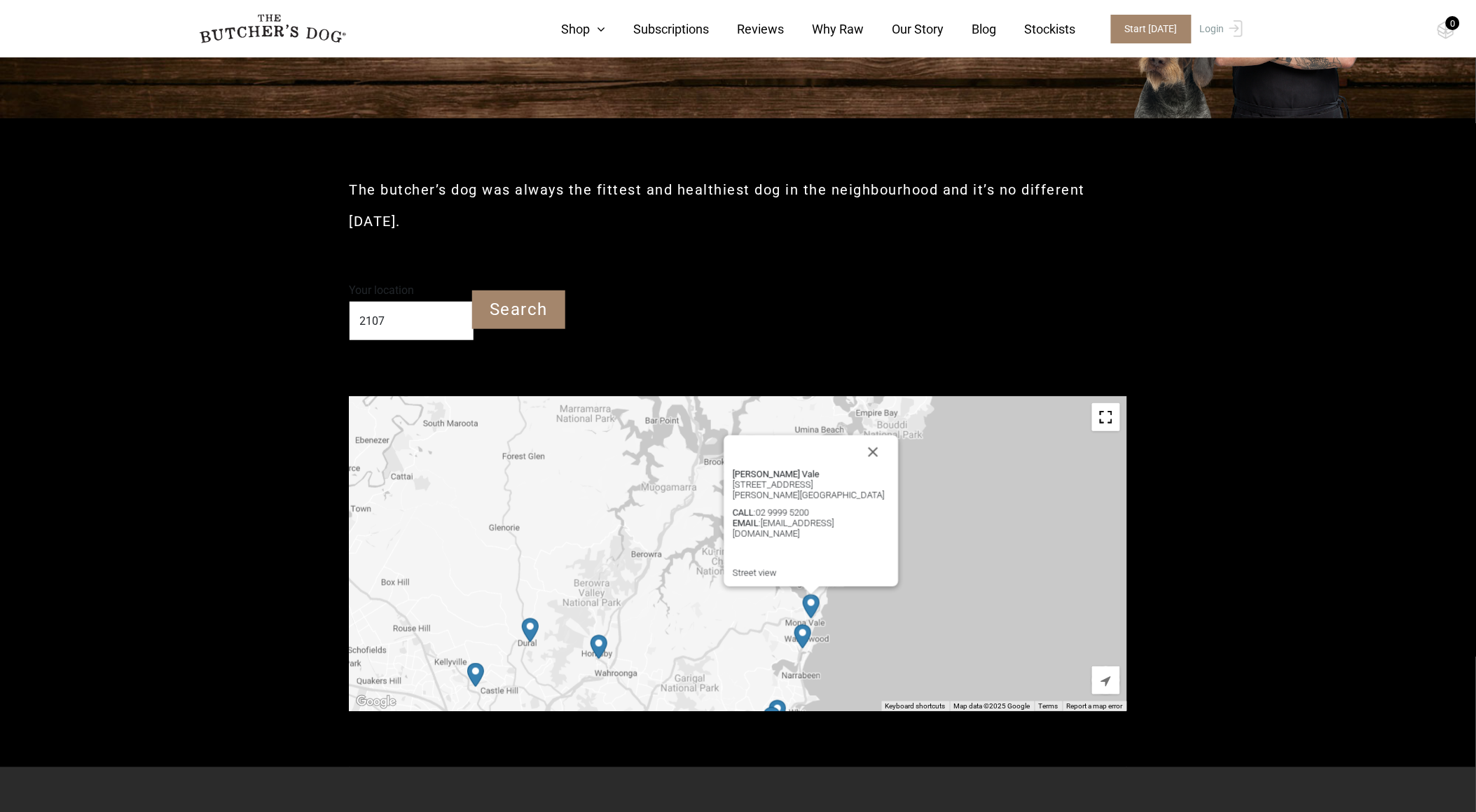
click at [809, 603] on img "PetO Mona Vale" at bounding box center [810, 607] width 17 height 25
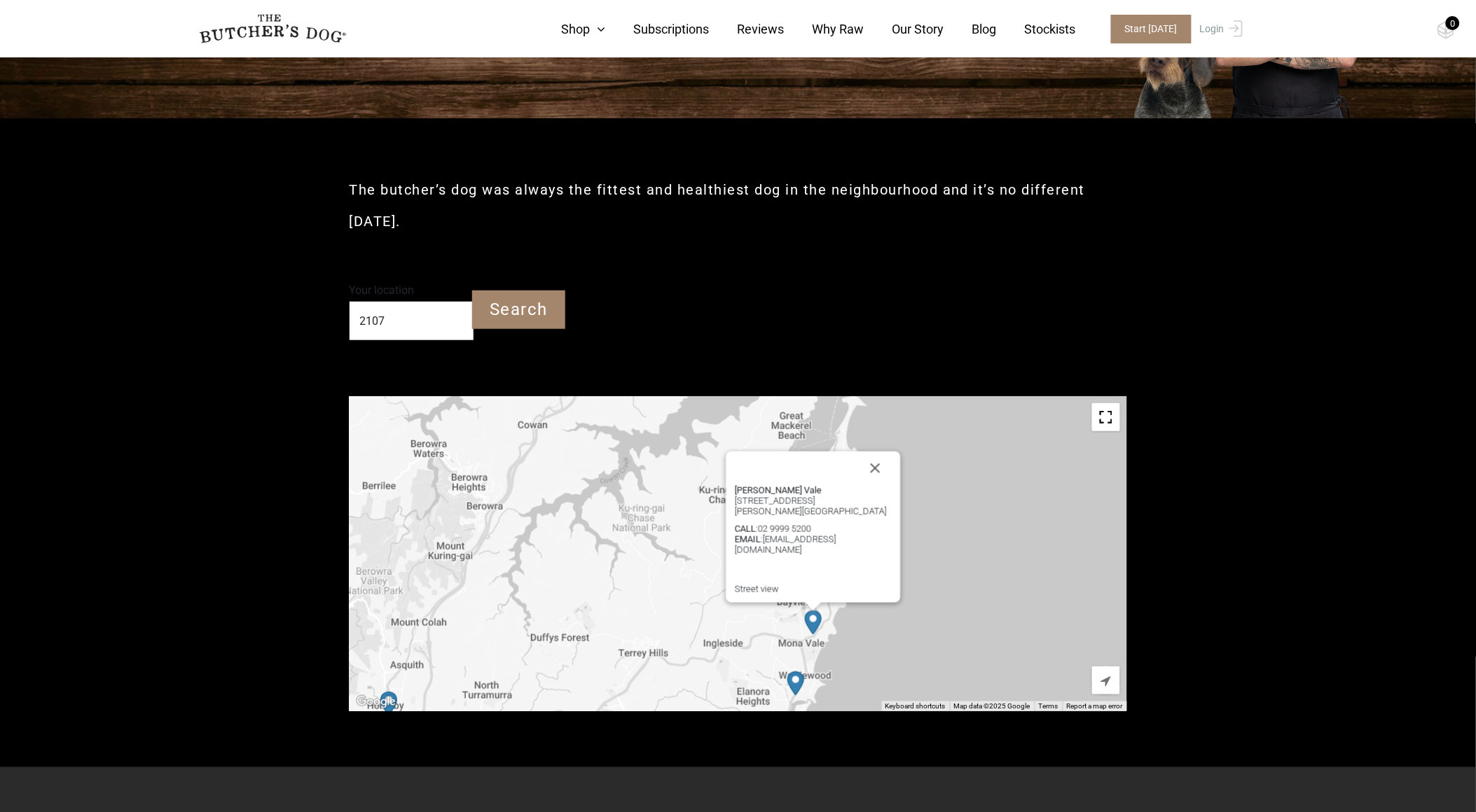
click at [793, 681] on img "Petbarn – Narrabeen" at bounding box center [795, 684] width 17 height 25
